Goal: Find specific page/section: Find specific page/section

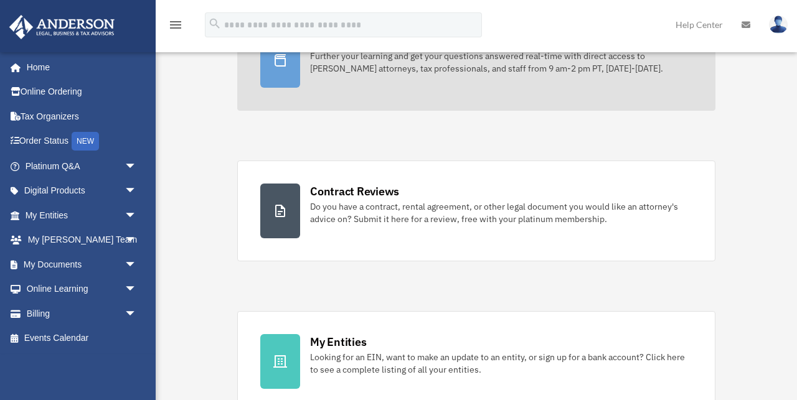
scroll to position [184, 0]
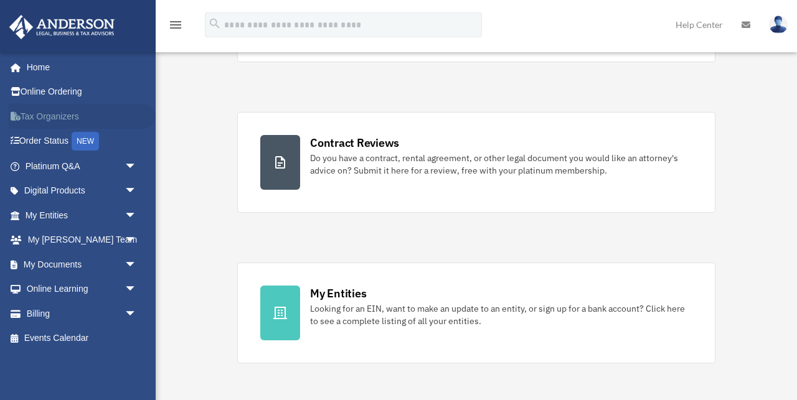
click at [61, 118] on link "Tax Organizers" at bounding box center [82, 116] width 147 height 25
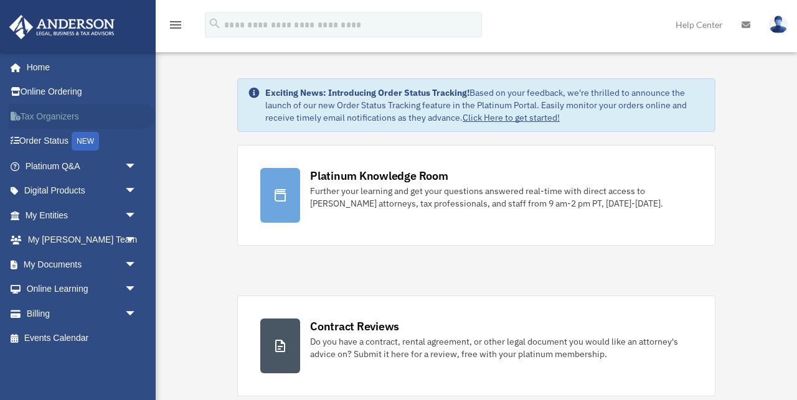
click at [0, 0] on div "x" at bounding box center [0, 0] width 0 height 0
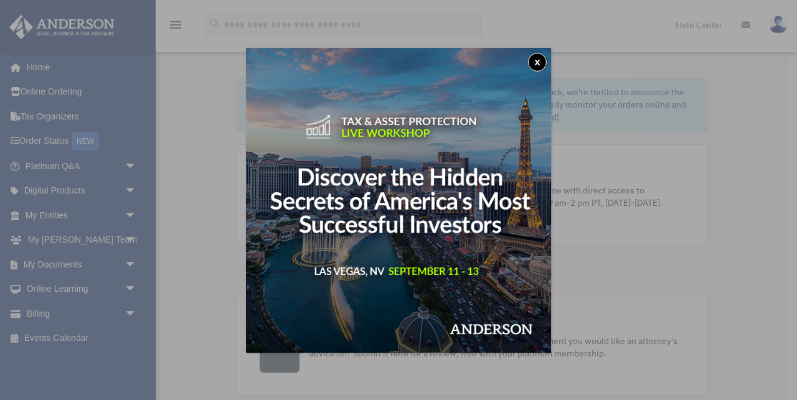
click at [534, 60] on button "x" at bounding box center [537, 62] width 19 height 19
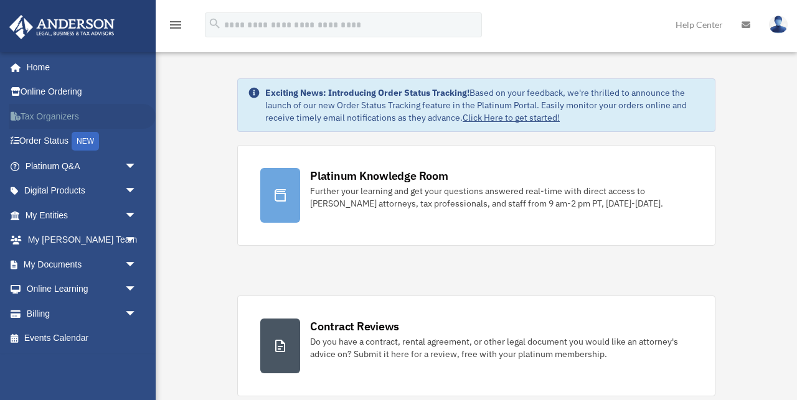
click at [62, 118] on link "Tax Organizers" at bounding box center [82, 116] width 147 height 25
click at [45, 117] on link "Tax Organizers" at bounding box center [82, 116] width 147 height 25
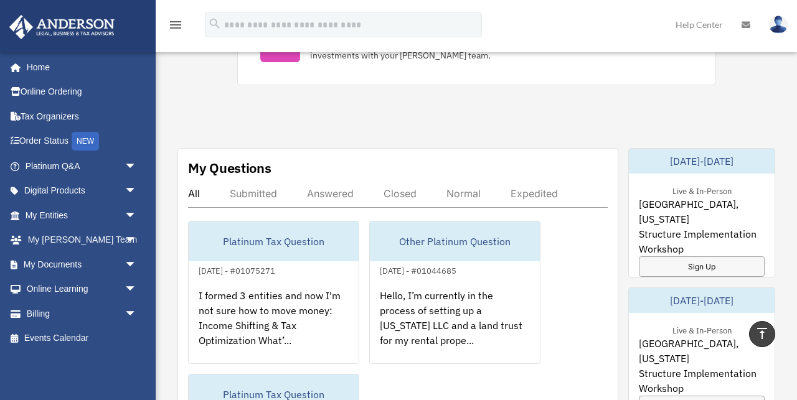
scroll to position [626, 0]
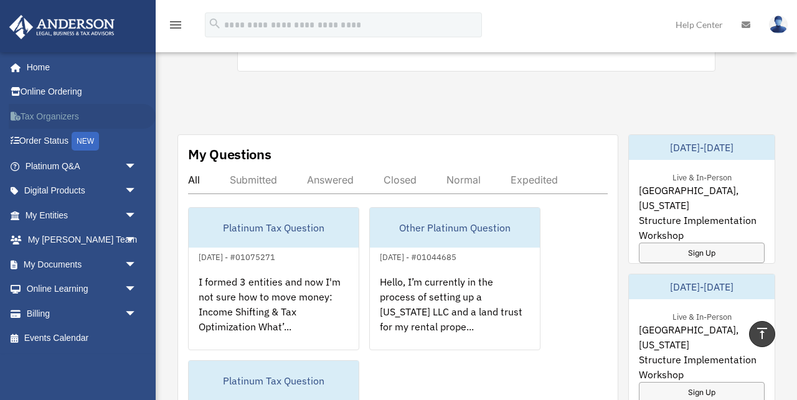
click at [53, 120] on link "Tax Organizers" at bounding box center [82, 116] width 147 height 25
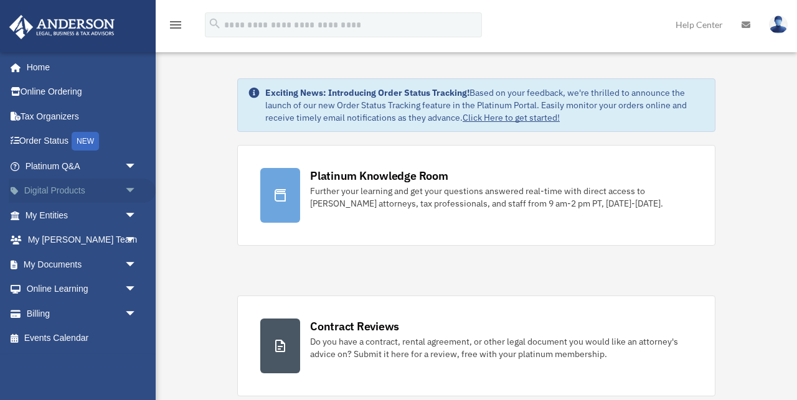
click at [82, 188] on link "Digital Products arrow_drop_down" at bounding box center [82, 191] width 147 height 25
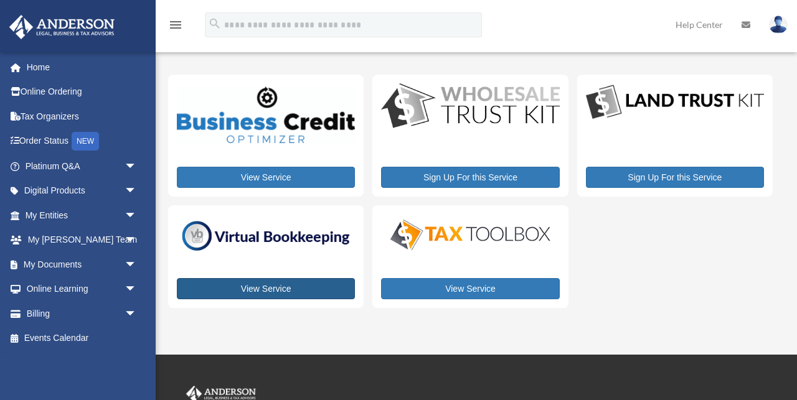
click at [262, 295] on link "View Service" at bounding box center [266, 288] width 178 height 21
click at [484, 233] on img at bounding box center [470, 234] width 178 height 35
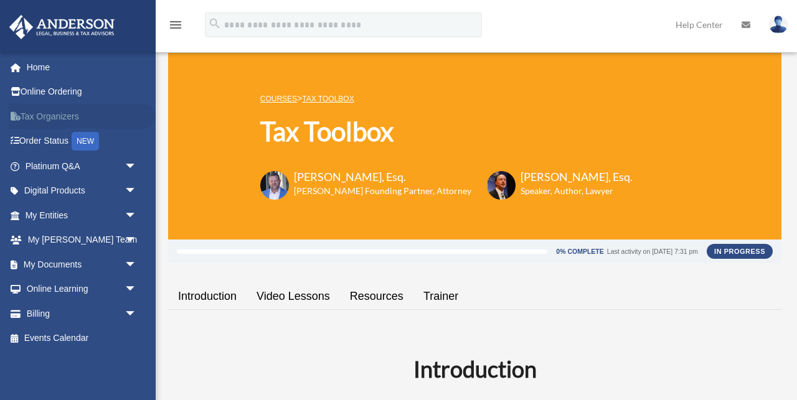
click at [39, 118] on link "Tax Organizers" at bounding box center [82, 116] width 147 height 25
